Goal: Obtain resource: Download file/media

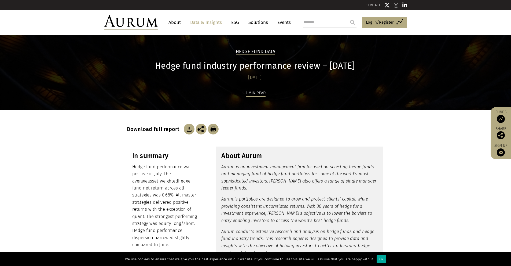
click at [188, 129] on img at bounding box center [189, 129] width 11 height 11
drag, startPoint x: 334, startPoint y: 186, endPoint x: 323, endPoint y: 197, distance: 15.7
click at [334, 186] on p "Aurum is an investment management firm focused on selecting hedge funds and man…" at bounding box center [299, 177] width 156 height 28
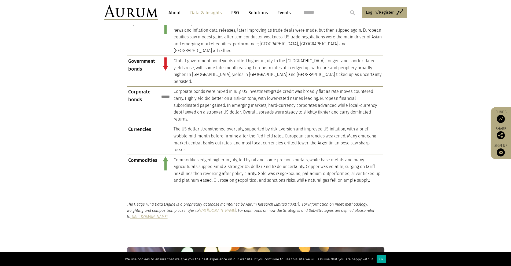
scroll to position [352, 0]
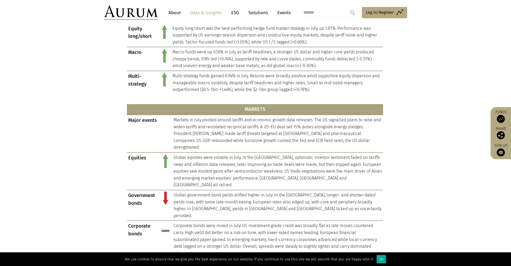
click at [206, 9] on link "Data & Insights" at bounding box center [206, 13] width 37 height 10
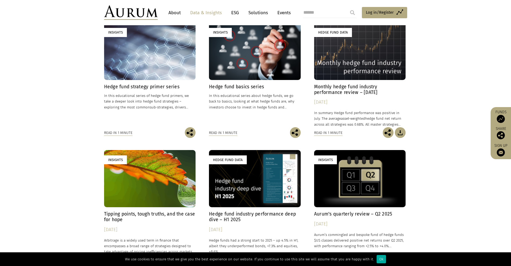
scroll to position [188, 0]
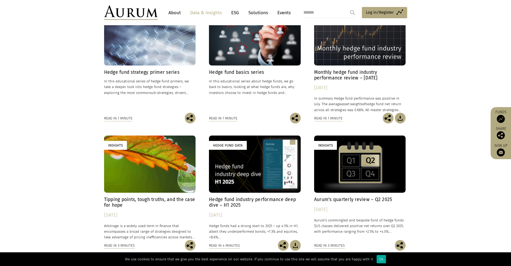
click at [249, 66] on link "Insights Hedge fund basics series In this educational series about hedge funds,…" at bounding box center [255, 60] width 92 height 104
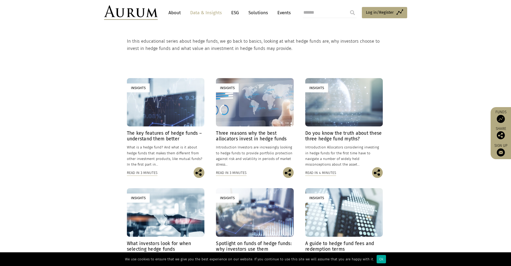
scroll to position [134, 0]
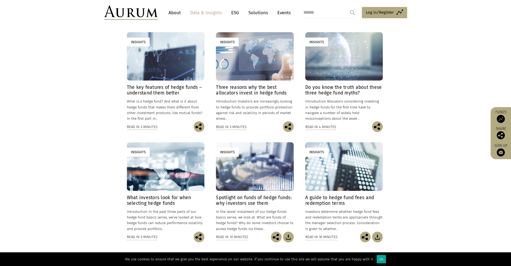
click at [331, 88] on h4 "Do you know the truth about these three hedge fund myths?" at bounding box center [344, 90] width 78 height 11
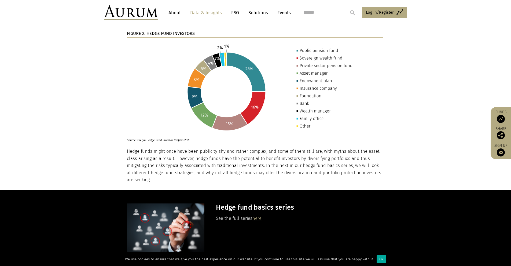
scroll to position [698, 0]
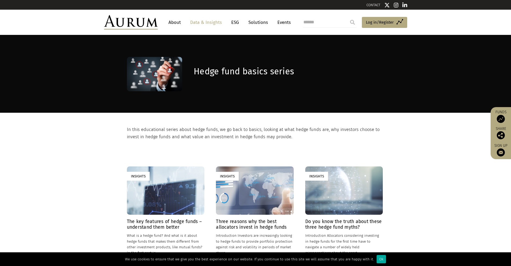
scroll to position [134, 0]
